Goal: Information Seeking & Learning: Learn about a topic

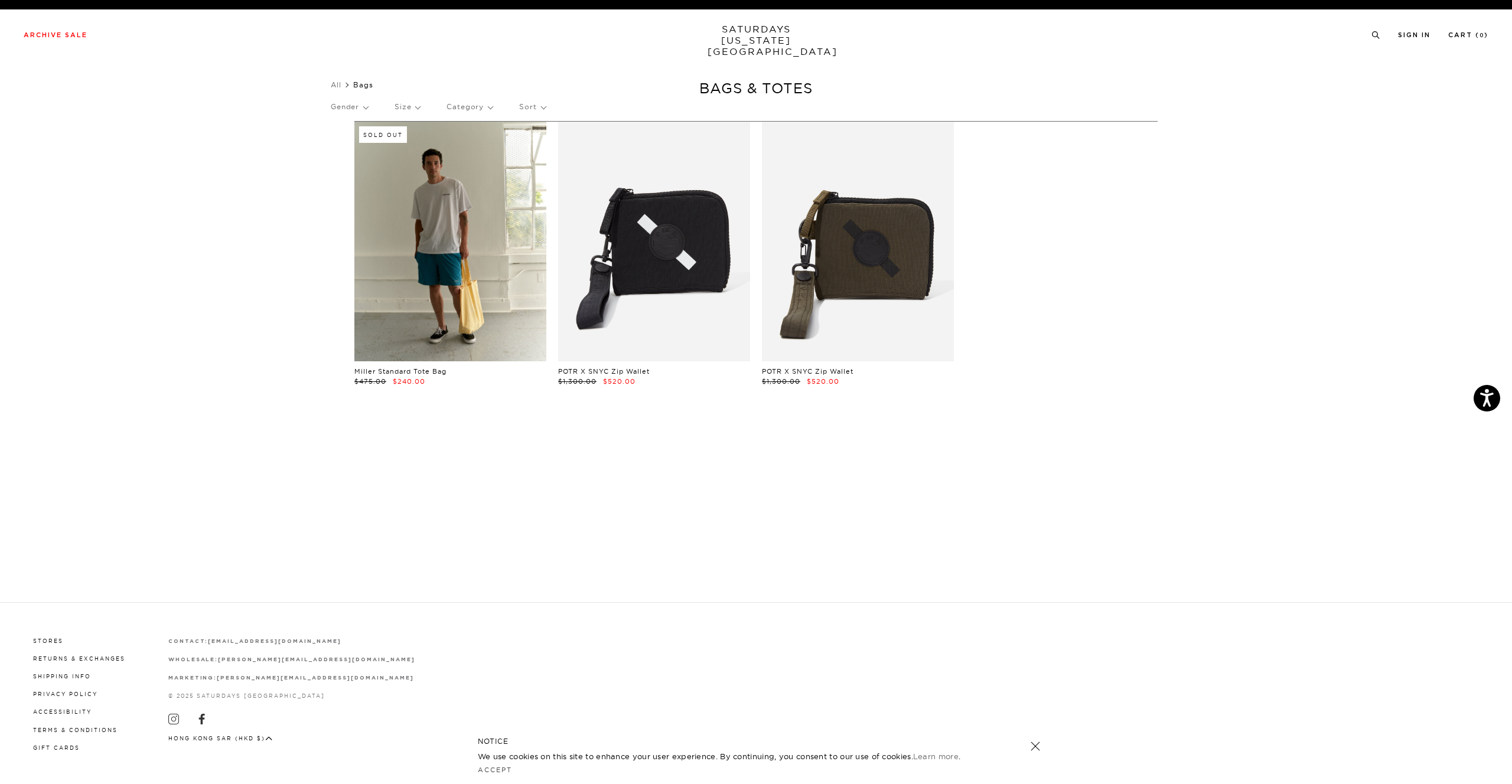
click at [457, 308] on link at bounding box center [450, 242] width 192 height 240
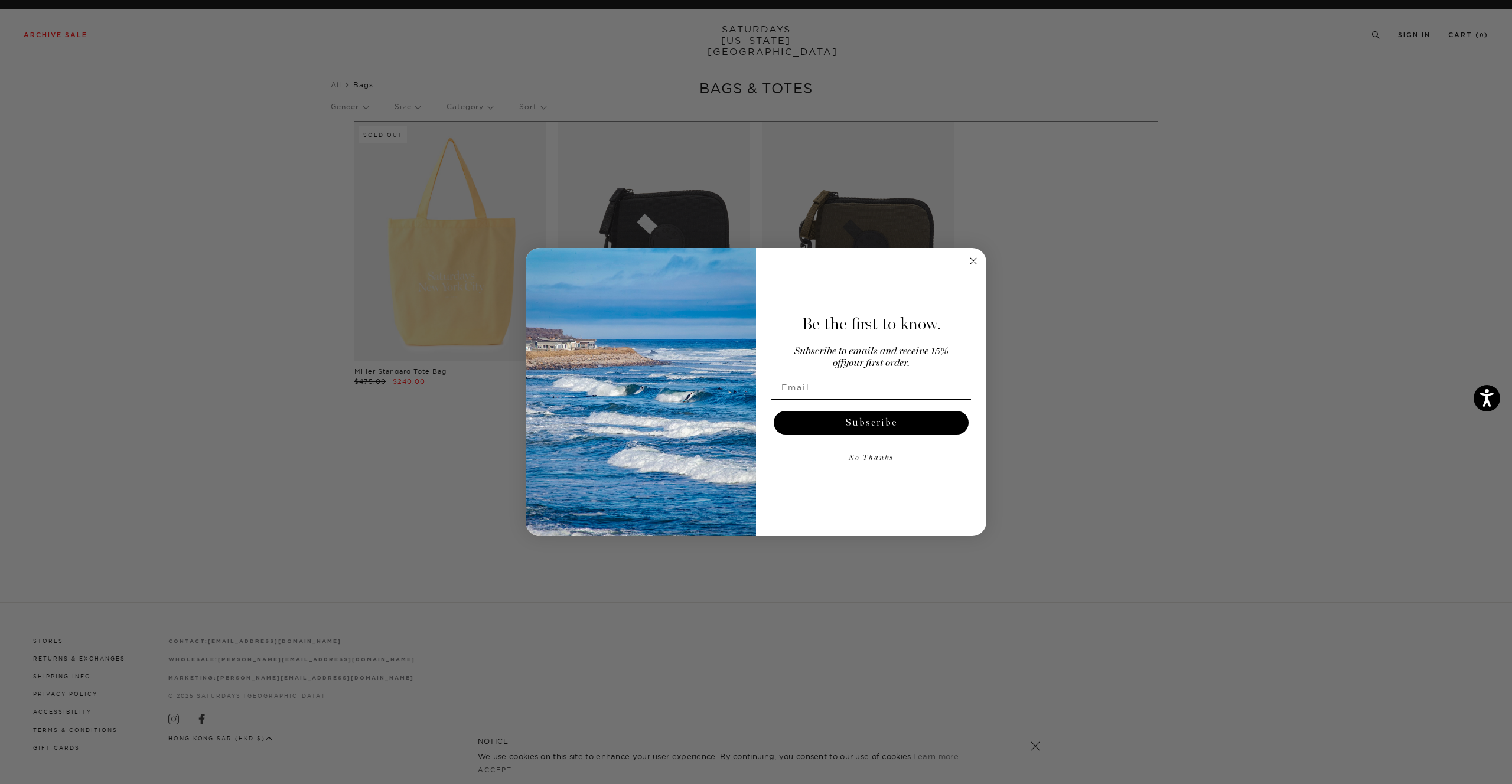
click at [870, 457] on button "No Thanks" at bounding box center [871, 458] width 200 height 24
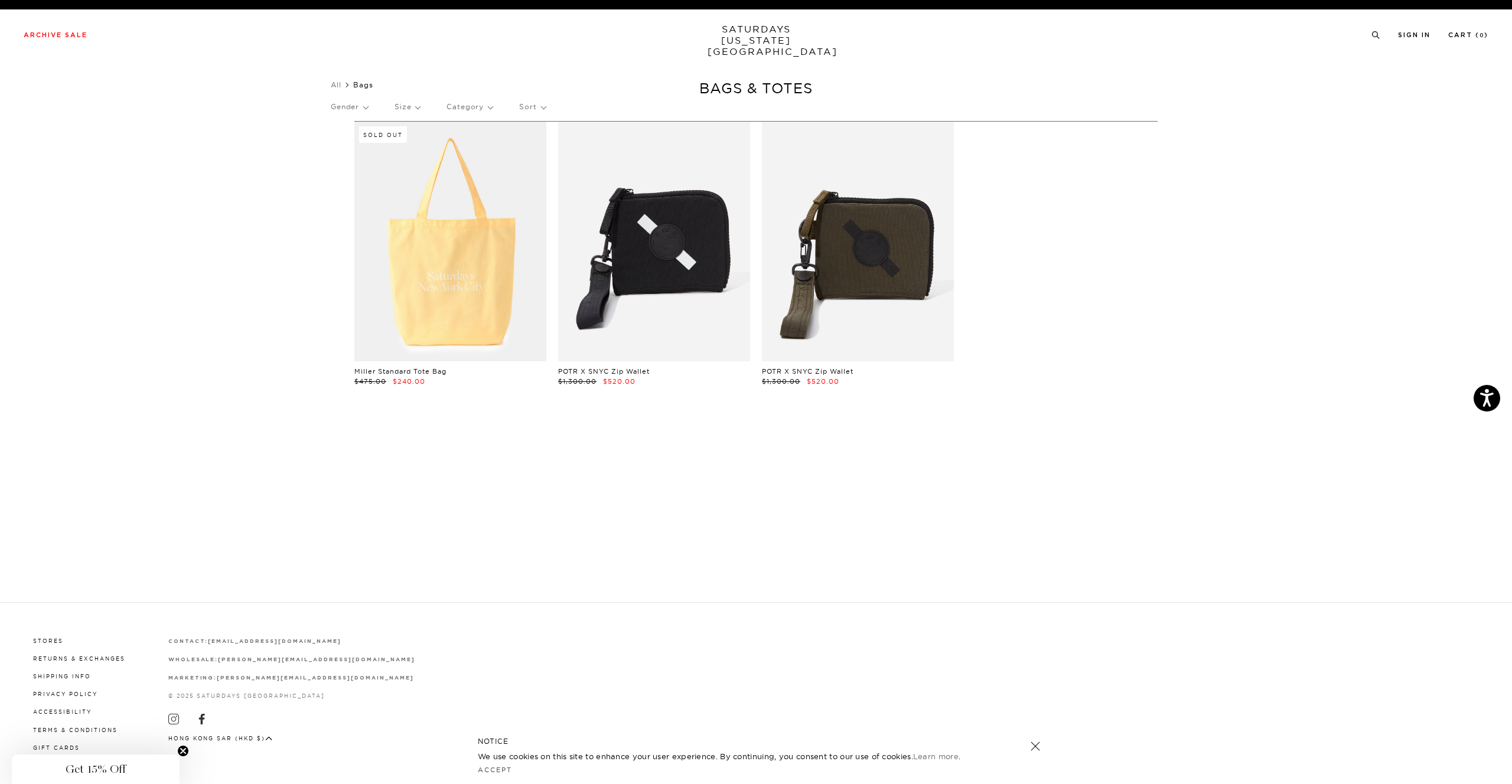
click at [761, 37] on link "SATURDAYS NEW YORK CITY" at bounding box center [756, 41] width 98 height 34
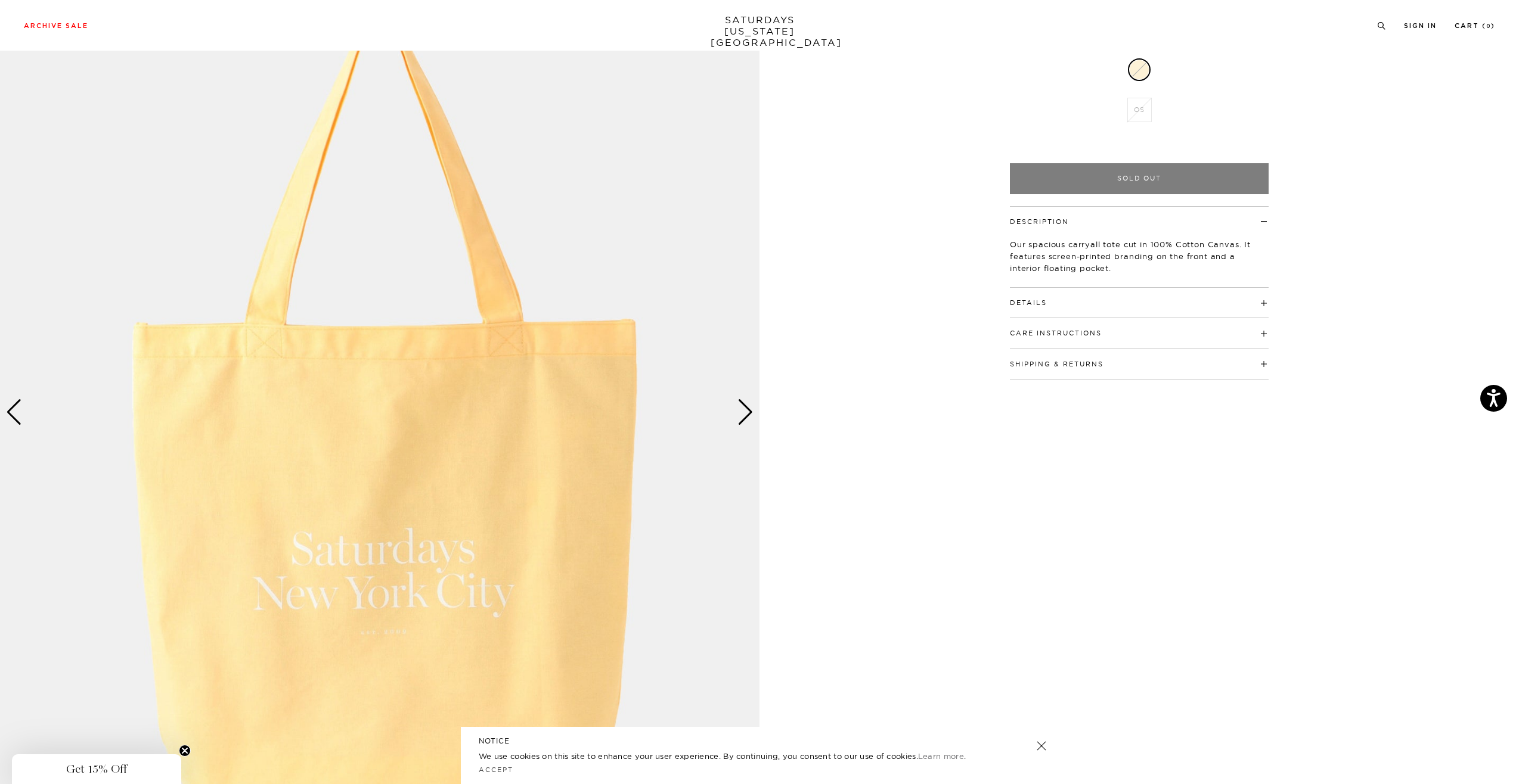
scroll to position [361, 0]
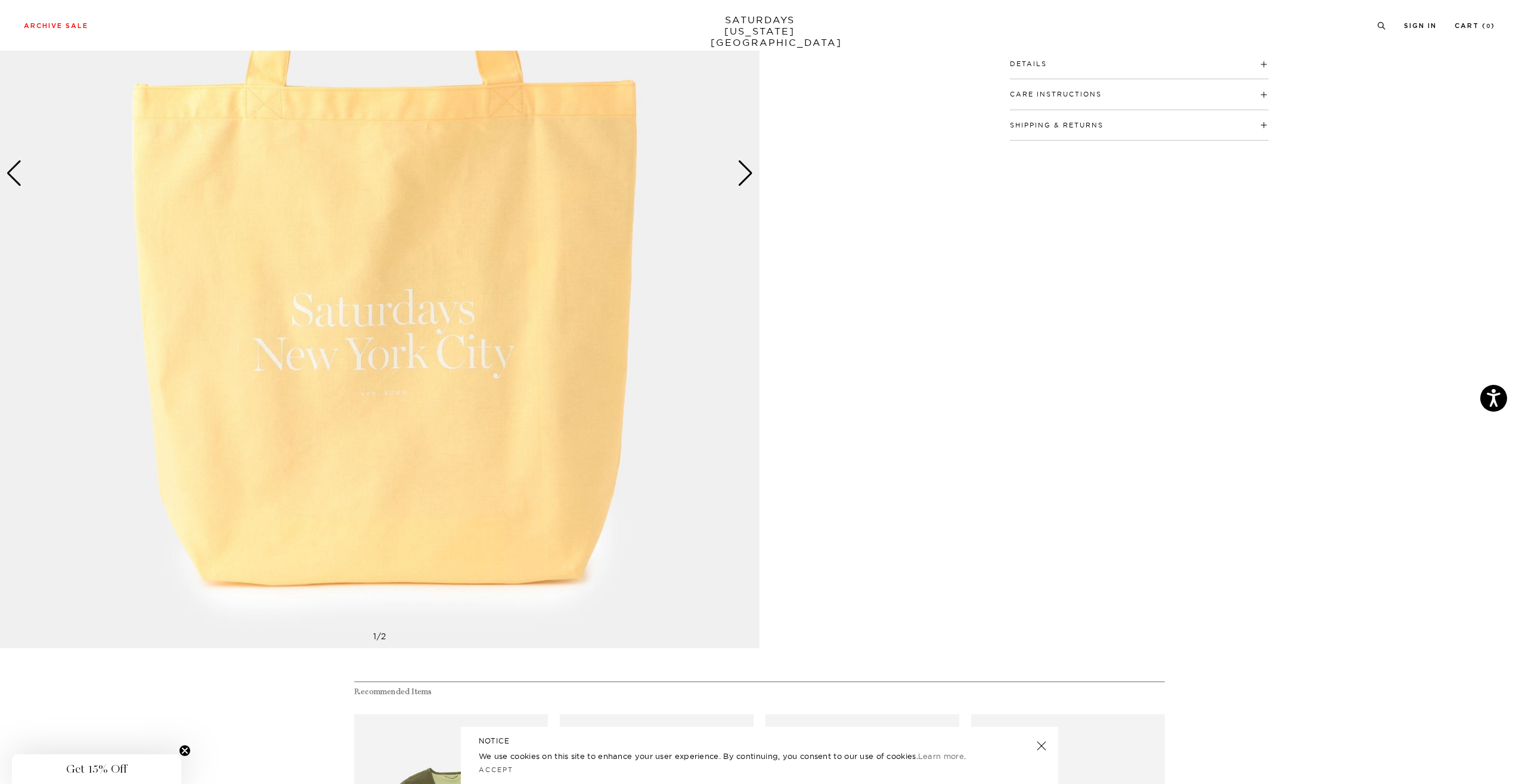
click at [747, 170] on div "Next slide" at bounding box center [745, 173] width 16 height 26
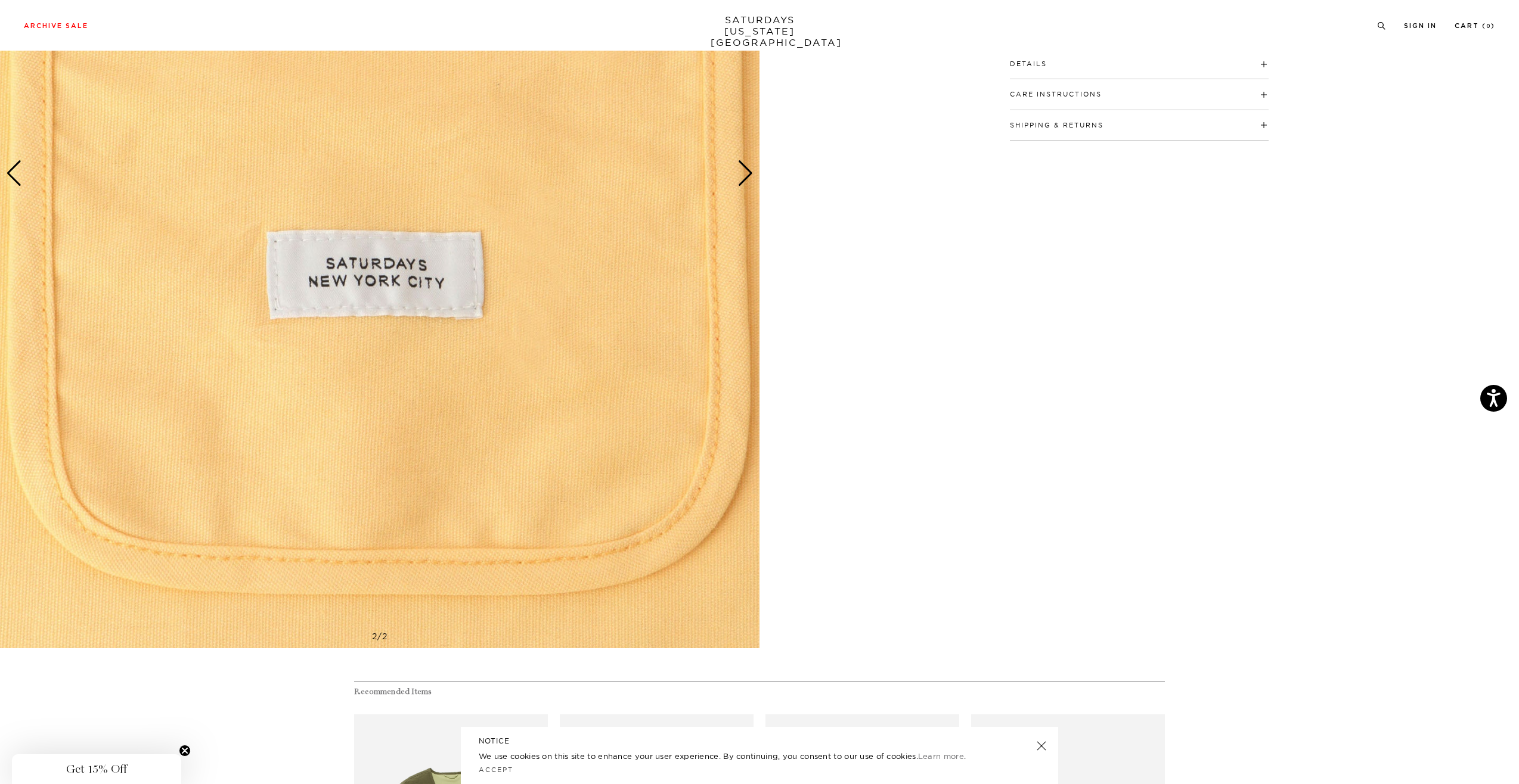
click at [747, 170] on div "Next slide" at bounding box center [745, 173] width 16 height 26
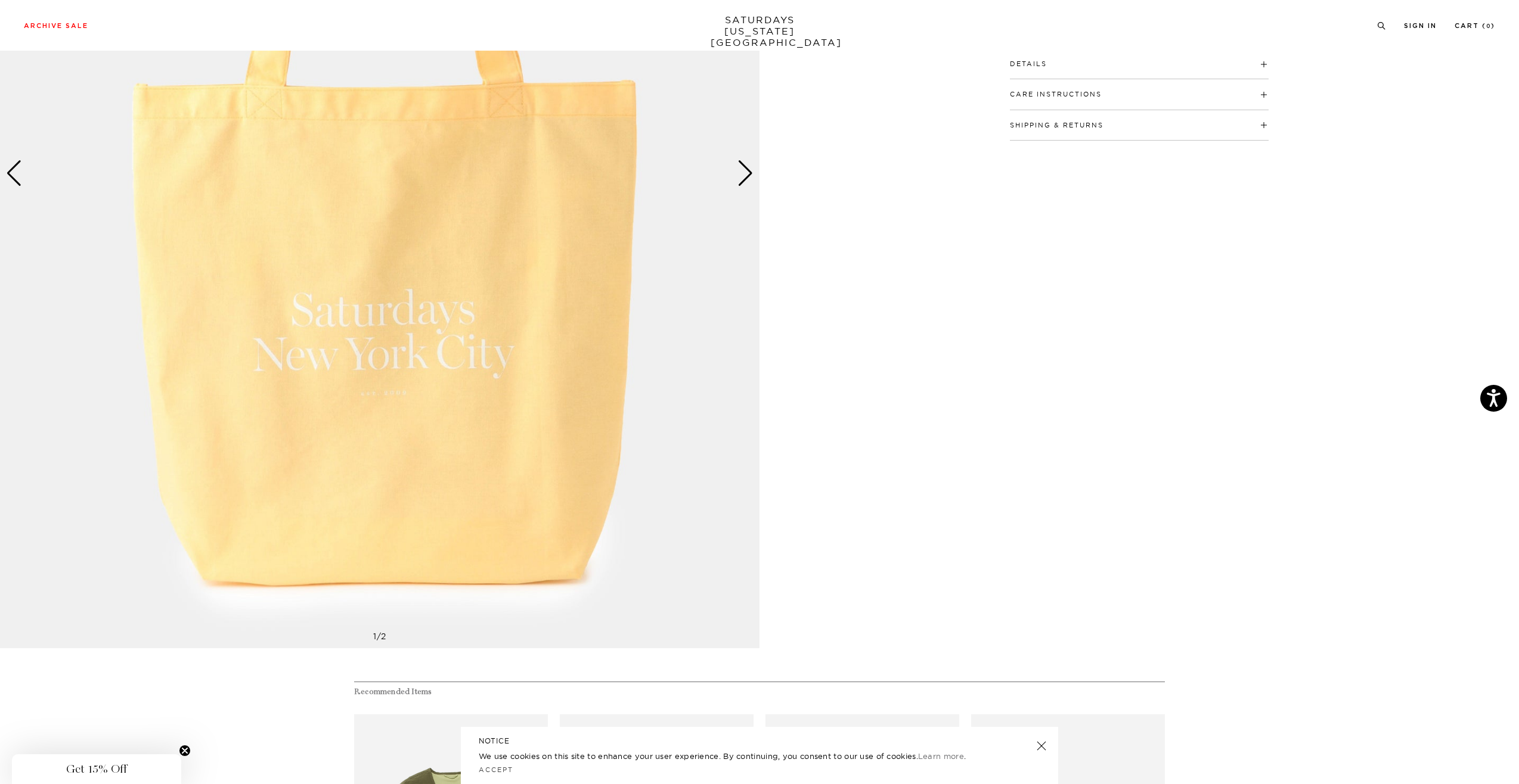
click at [747, 170] on div "Next slide" at bounding box center [745, 173] width 16 height 26
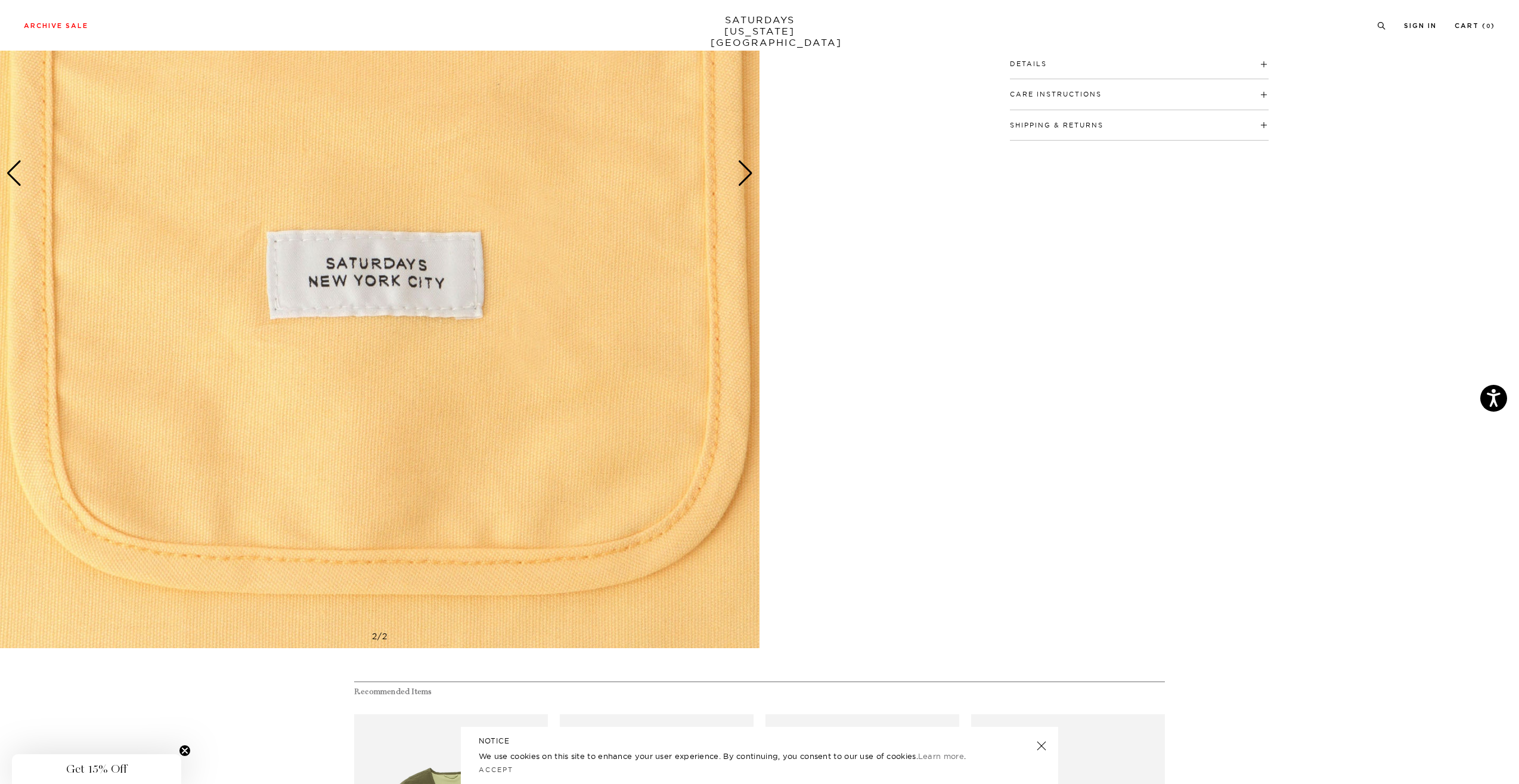
click at [747, 170] on div "Next slide" at bounding box center [745, 173] width 16 height 26
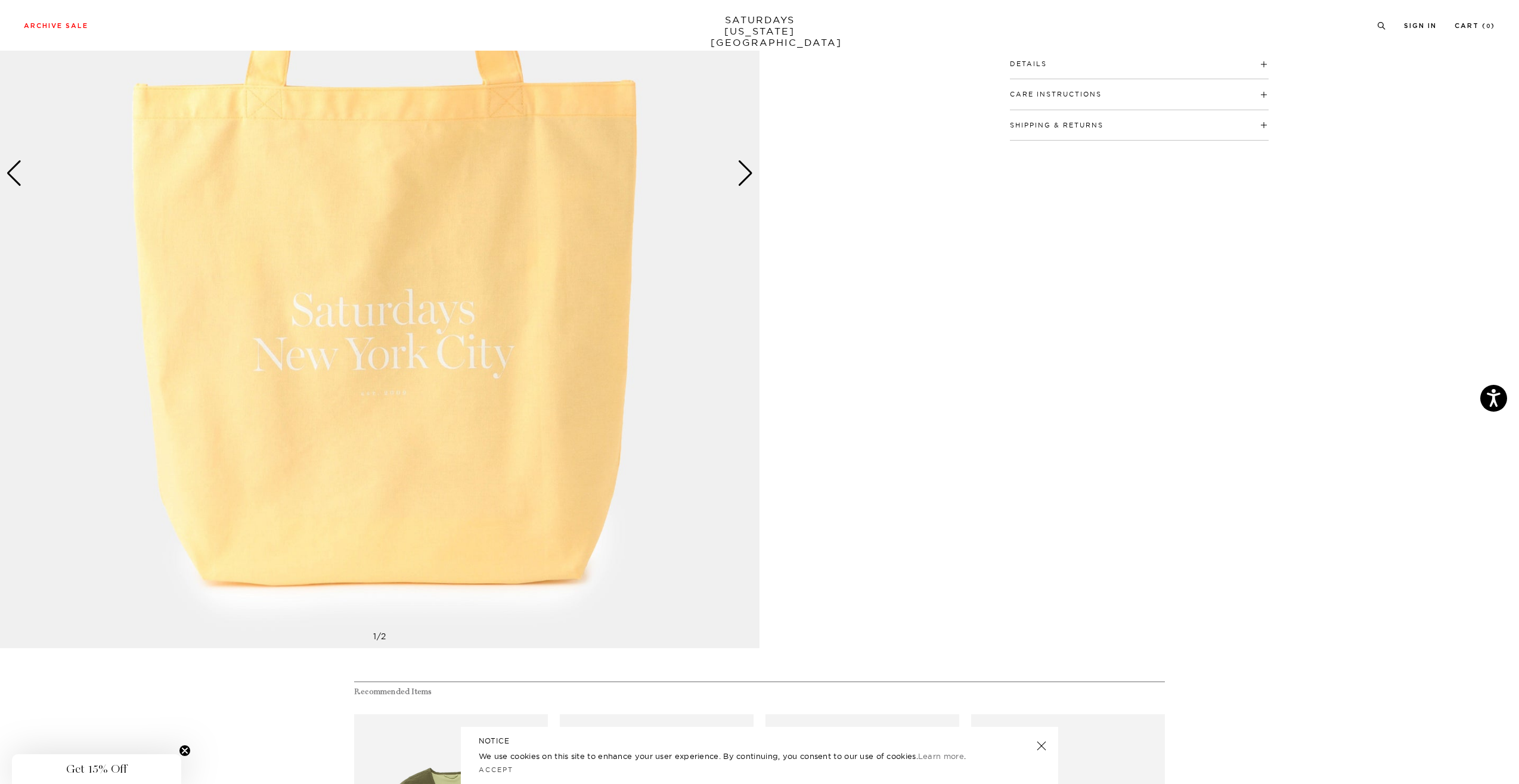
click at [1074, 99] on h4 "Care Instructions" at bounding box center [1139, 89] width 259 height 20
drag, startPoint x: 1039, startPoint y: 122, endPoint x: 1049, endPoint y: 145, distance: 25.1
click at [1049, 145] on ul "Hand wash - max washing temperature 40°C Do not bleach Do not tumble dry Hang d…" at bounding box center [1139, 150] width 259 height 77
click at [1042, 152] on li "Do not tumble dry" at bounding box center [1139, 150] width 259 height 12
drag, startPoint x: 1037, startPoint y: 153, endPoint x: 1060, endPoint y: 184, distance: 38.6
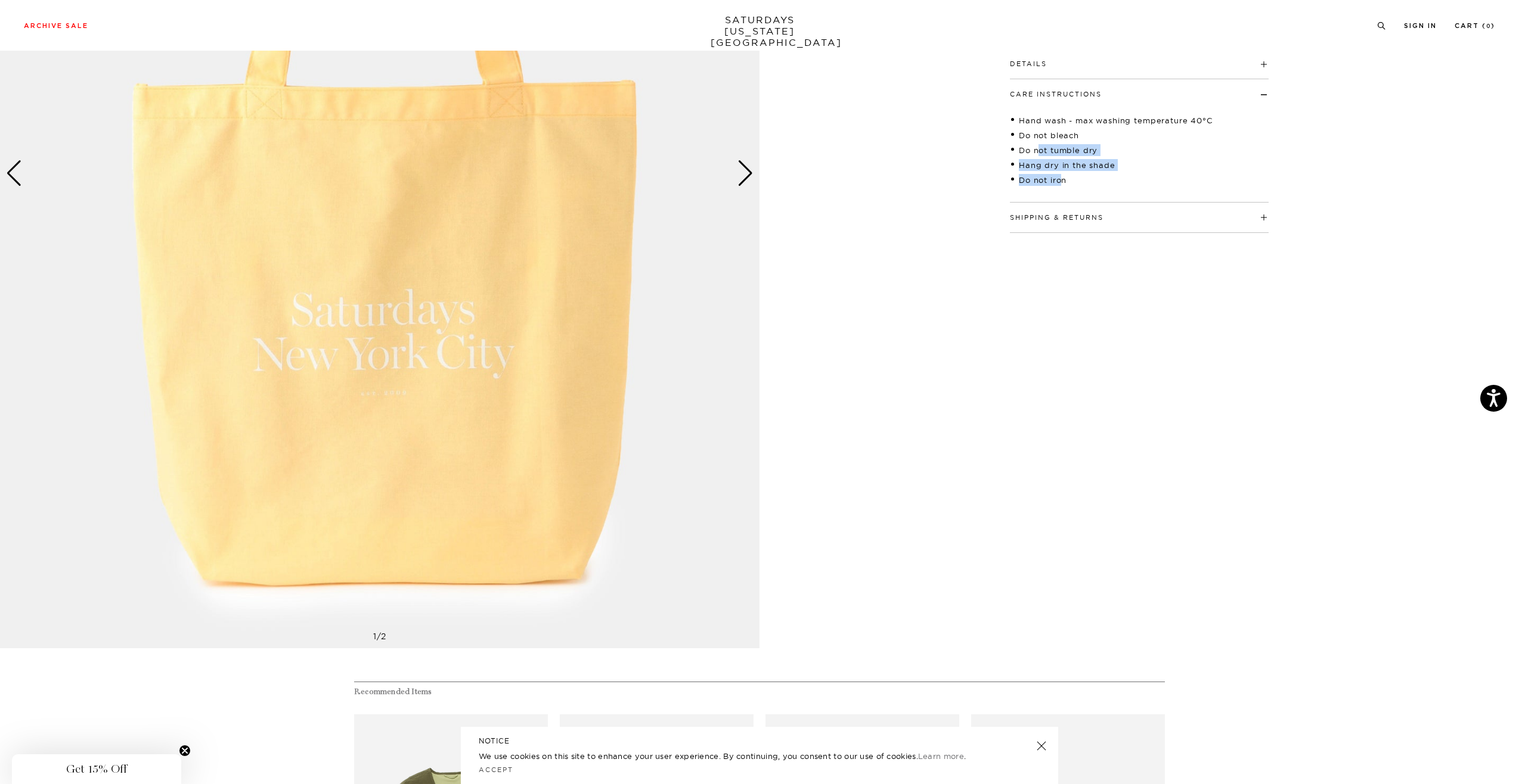
click at [1060, 184] on ul "Hand wash - max washing temperature 40°C Do not bleach Do not tumble dry Hang d…" at bounding box center [1139, 150] width 259 height 77
click at [1060, 186] on ul "Hand wash - max washing temperature 40°C Do not bleach Do not tumble dry Hang d…" at bounding box center [1139, 150] width 259 height 77
click at [1066, 211] on h4 "Shipping & Returns" at bounding box center [1139, 212] width 259 height 20
click at [1066, 212] on h4 "Shipping & Returns" at bounding box center [1139, 212] width 259 height 20
click at [1035, 67] on button "Details" at bounding box center [1028, 64] width 37 height 7
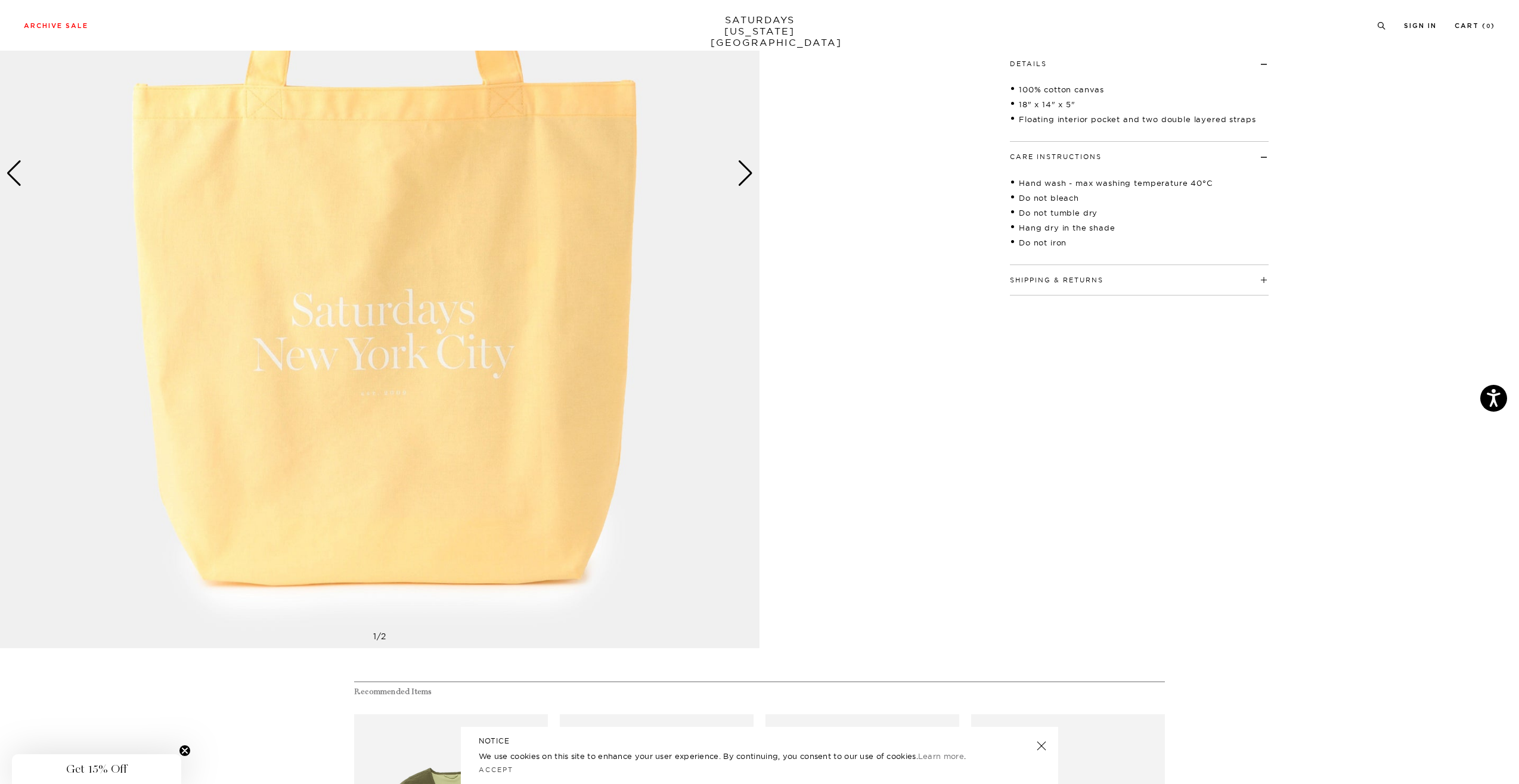
click at [981, 142] on div "1 / 2 5 / -2" at bounding box center [759, 174] width 1519 height 949
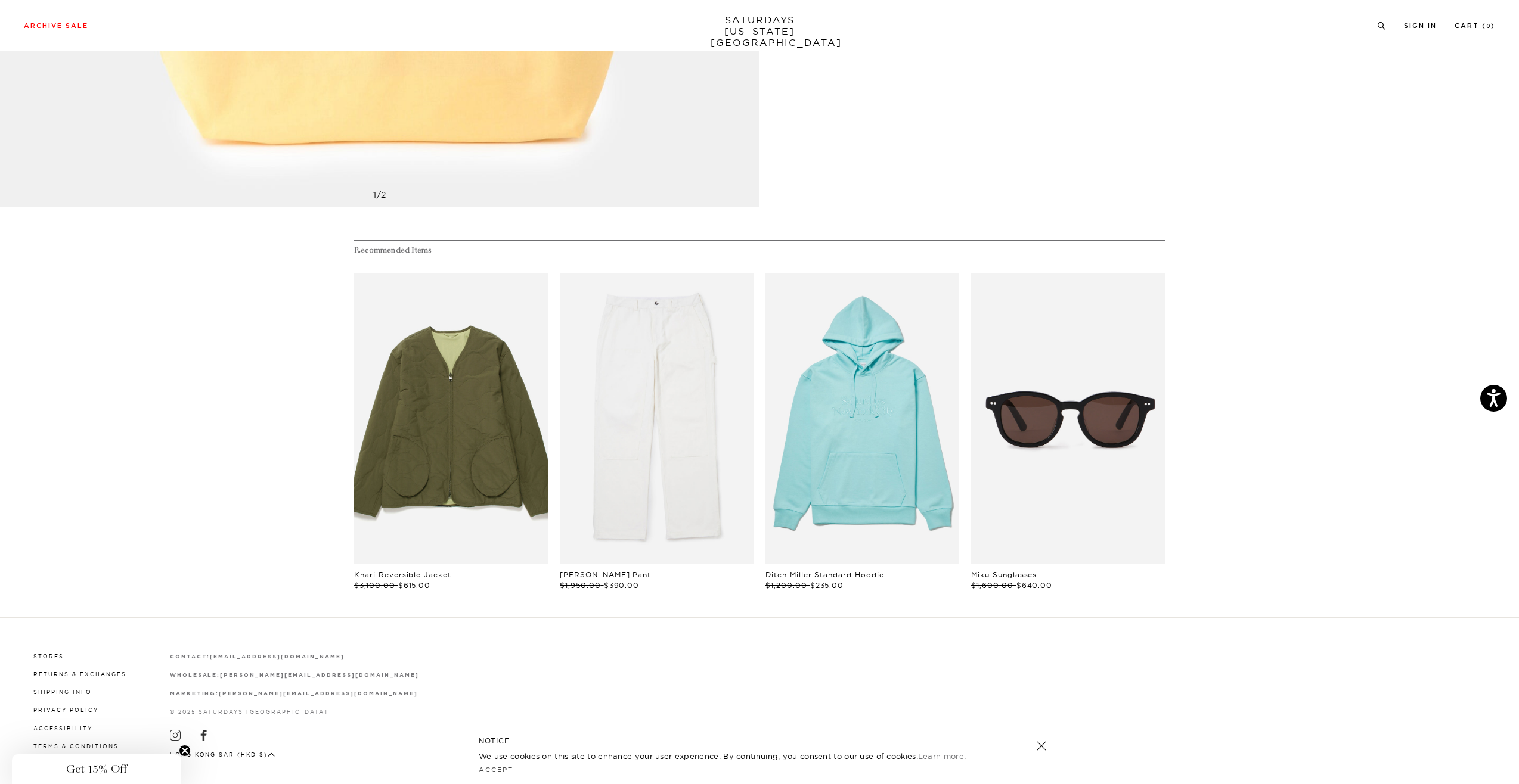
scroll to position [0, 0]
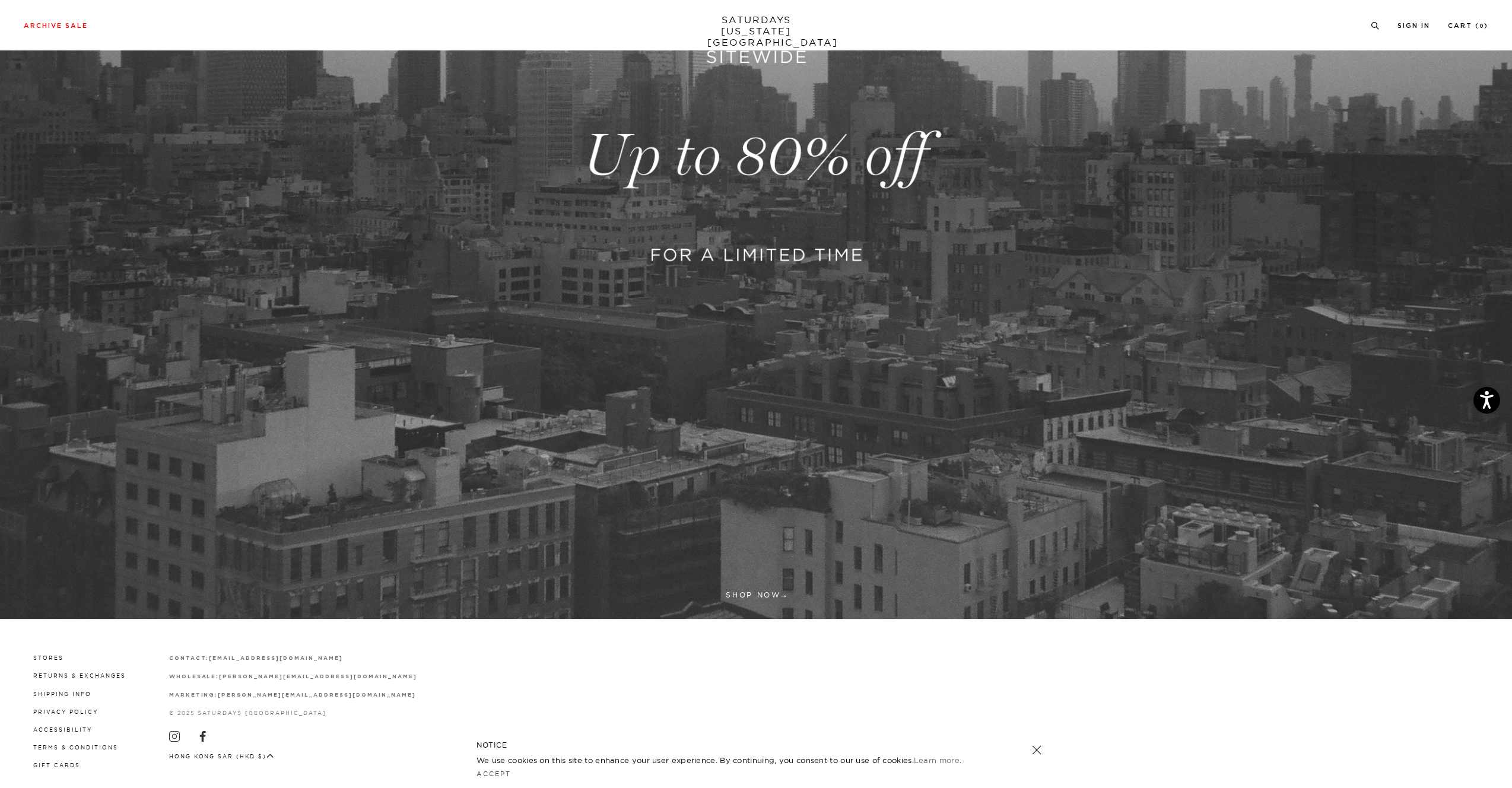
scroll to position [382, 0]
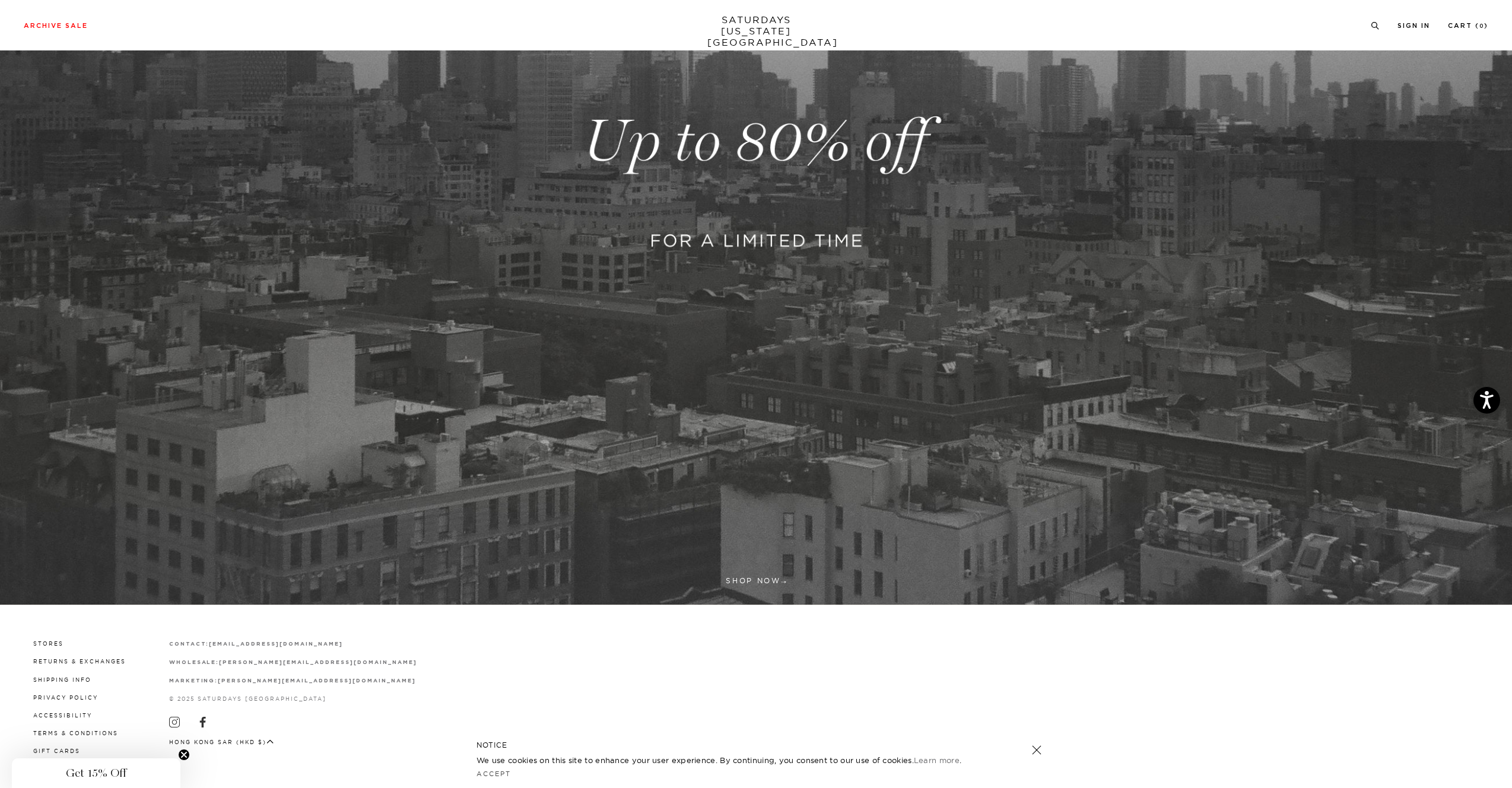
click at [786, 142] on link at bounding box center [756, 142] width 1512 height 926
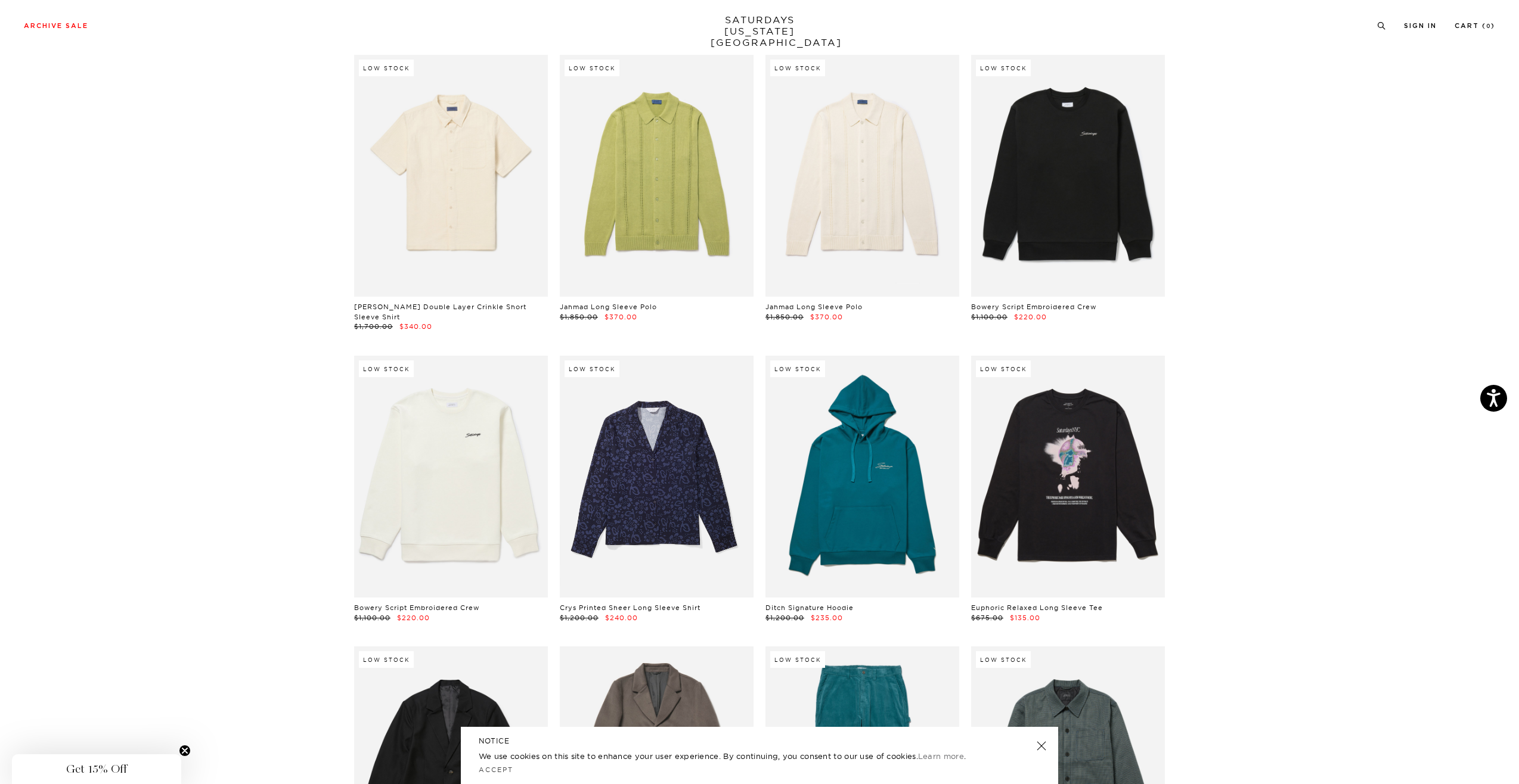
scroll to position [8422, 0]
